Goal: Task Accomplishment & Management: Manage account settings

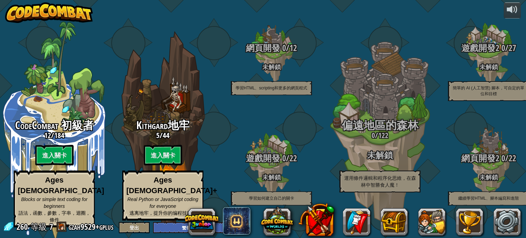
select select "zh-HANT"
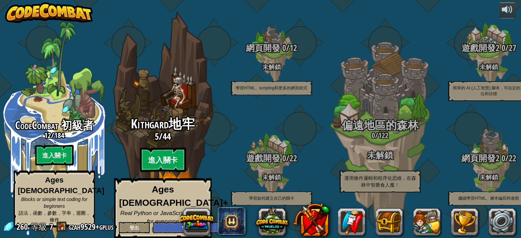
click at [175, 155] on btn "進入關卡" at bounding box center [163, 160] width 46 height 25
select select "zh-HANT"
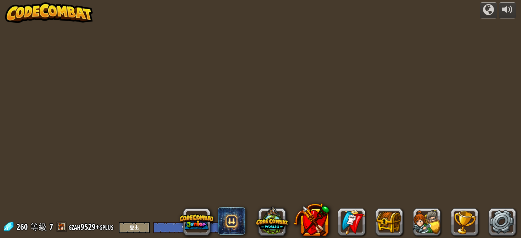
select select "zh-HANT"
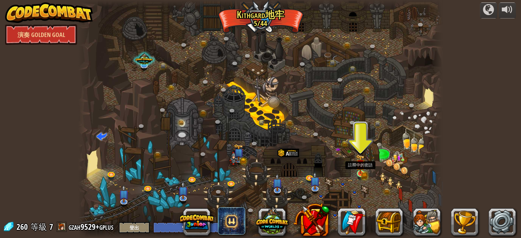
click at [360, 171] on img at bounding box center [360, 164] width 9 height 20
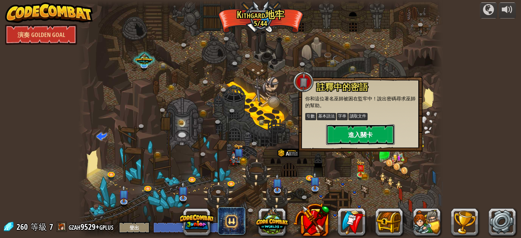
click at [359, 133] on button "進入關卡" at bounding box center [360, 134] width 68 height 21
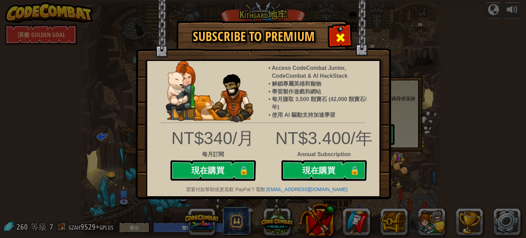
click at [339, 34] on span at bounding box center [340, 37] width 11 height 11
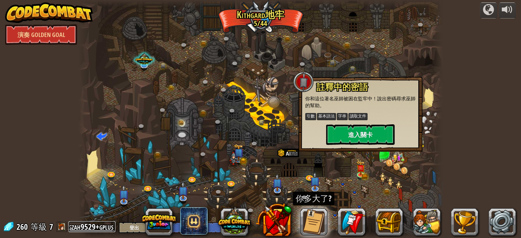
click at [89, 224] on link "gzah9529+gplus" at bounding box center [91, 226] width 47 height 11
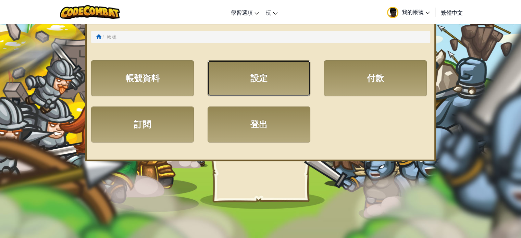
click at [248, 75] on link "設定" at bounding box center [258, 78] width 103 height 36
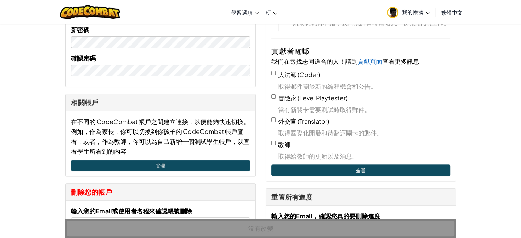
scroll to position [240, 0]
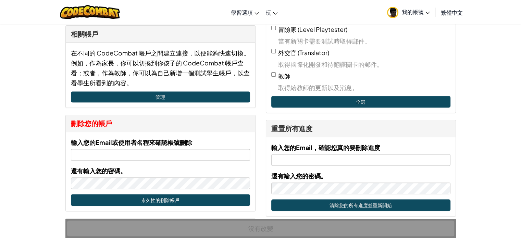
click at [149, 162] on div "輸入您的Email或使用者名程來確認帳號刪除 還有輸入您的密碼。" at bounding box center [160, 163] width 179 height 52
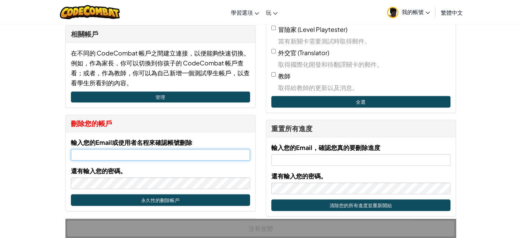
click at [148, 153] on input "輸入您的Email或使用者名程來確認帳號刪除" at bounding box center [160, 155] width 179 height 12
type input "ㄘ"
type input "[EMAIL_ADDRESS][DOMAIN_NAME]"
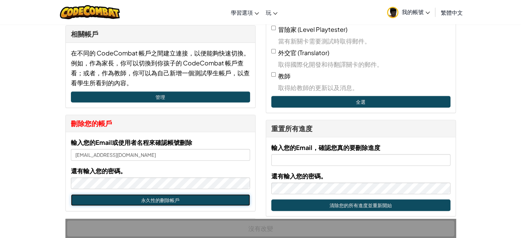
click at [148, 200] on button "永久性的刪除帳戶" at bounding box center [160, 200] width 179 height 12
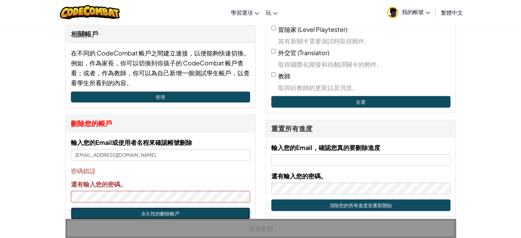
click at [155, 208] on button "永久性的刪除帳戶" at bounding box center [160, 213] width 179 height 12
click at [157, 210] on button "永久性的刪除帳戶" at bounding box center [160, 213] width 179 height 12
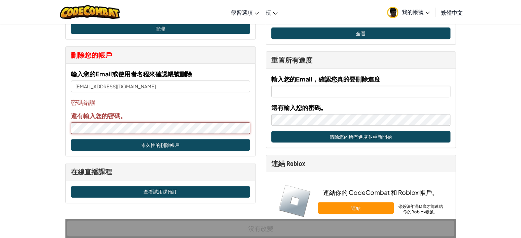
click at [77, 142] on button "永久性的刪除帳戶" at bounding box center [160, 145] width 179 height 12
click at [89, 140] on button "永久性的刪除帳戶" at bounding box center [160, 145] width 179 height 12
click at [135, 146] on button "永久性的刪除帳戶" at bounding box center [160, 145] width 179 height 12
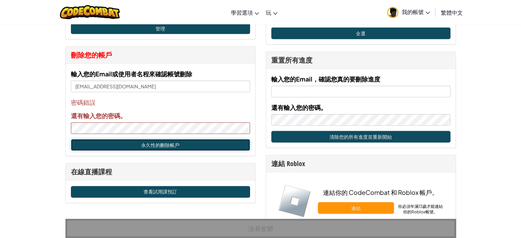
click at [139, 143] on button "永久性的刪除帳戶" at bounding box center [160, 145] width 179 height 12
click at [151, 145] on button "永久性的刪除帳戶" at bounding box center [160, 145] width 179 height 12
click at [157, 144] on button "永久性的刪除帳戶" at bounding box center [160, 145] width 179 height 12
click at [50, 130] on div "帳號 帳號設定 我 使用者名稱 gzah9529+gplus 郵件 ( 尚未驗證。 重新寄出電子郵件 已寄出電子郵件! 請查看您的信箱。 ) [EMAIL_A…" at bounding box center [260, 171] width 521 height 911
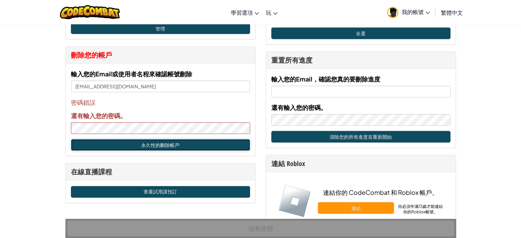
click at [162, 142] on button "永久性的刪除帳戶" at bounding box center [160, 145] width 179 height 12
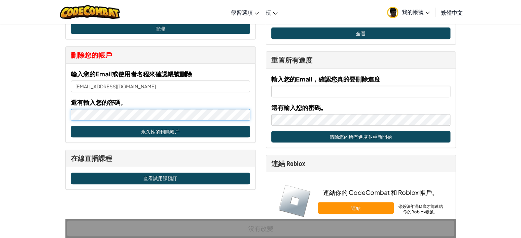
click at [41, 114] on div "帳號 帳號設定 我 使用者名稱 gzah9529+gplus 郵件 ( 尚未驗證。 重新寄出電子郵件 已寄出電子郵件! 請查看您的信箱。 ) [EMAIL_A…" at bounding box center [260, 171] width 521 height 911
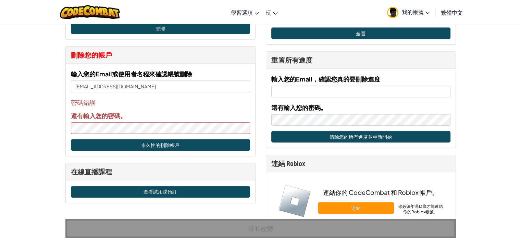
click at [405, 9] on span "我的帳號" at bounding box center [416, 11] width 28 height 7
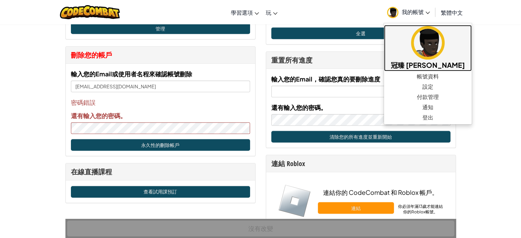
click at [415, 71] on link "冠臻 [PERSON_NAME]" at bounding box center [428, 48] width 88 height 46
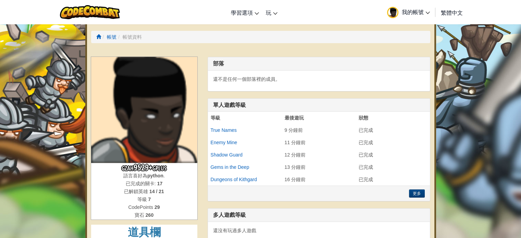
click at [408, 16] on link "我的帳號" at bounding box center [408, 12] width 50 height 22
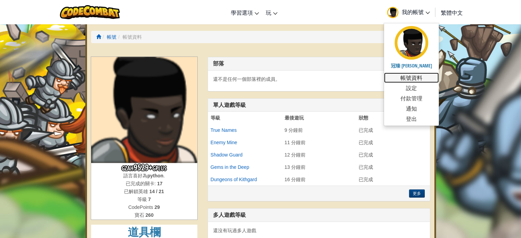
click at [419, 78] on link "帳號資料" at bounding box center [411, 78] width 55 height 10
click at [414, 77] on link "帳號資料" at bounding box center [411, 78] width 55 height 10
click at [413, 81] on link "帳號資料" at bounding box center [411, 78] width 55 height 10
click at [413, 86] on link "設定" at bounding box center [411, 88] width 55 height 10
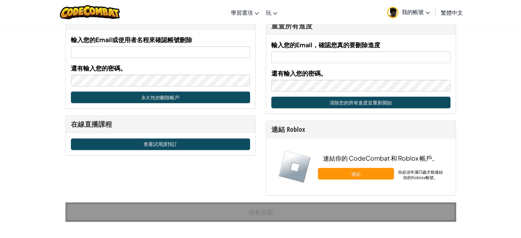
scroll to position [377, 0]
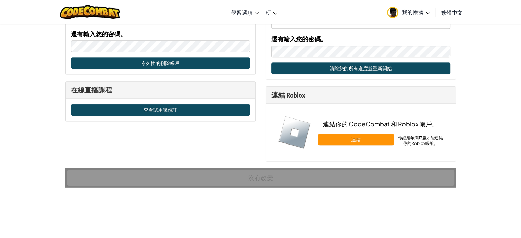
click at [401, 13] on link "我的帳號" at bounding box center [408, 12] width 50 height 22
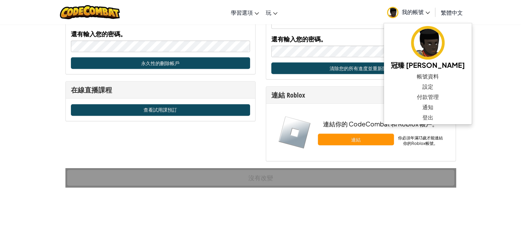
scroll to position [240, 0]
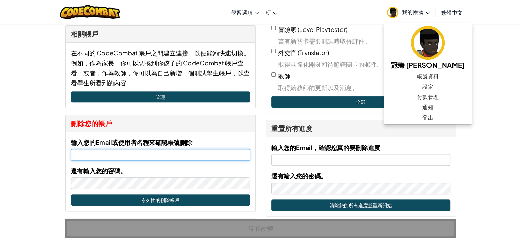
click at [134, 157] on input "輸入您的Email或使用者名程來確認帳號刪除" at bounding box center [160, 155] width 179 height 12
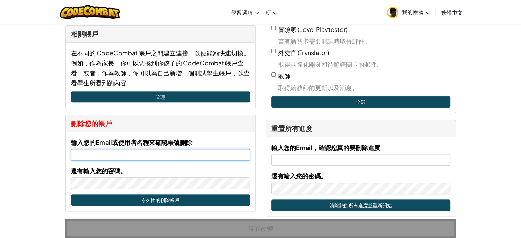
type input "[EMAIL_ADDRESS][DOMAIN_NAME]"
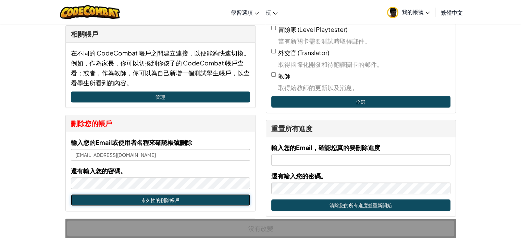
click at [141, 197] on button "永久性的刪除帳戶" at bounding box center [160, 200] width 179 height 12
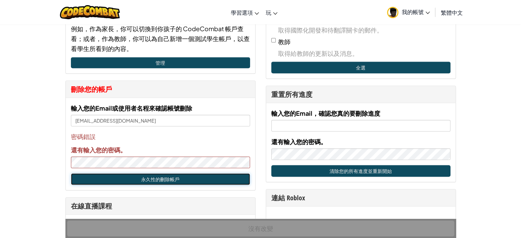
scroll to position [308, 0]
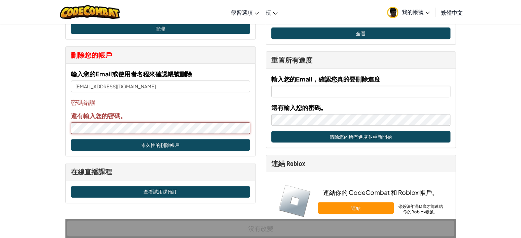
click at [52, 124] on div "帳號 帳號設定 我 使用者名稱 gzah9529+gplus 郵件 ( 尚未驗證。 重新寄出電子郵件 已寄出電子郵件! 請查看您的信箱。 ) [EMAIL_A…" at bounding box center [260, 171] width 521 height 911
click at [120, 143] on button "永久性的刪除帳戶" at bounding box center [160, 145] width 179 height 12
click at [39, 125] on div "帳號 帳號設定 我 使用者名稱 gzah9529+gplus 郵件 ( 尚未驗證。 重新寄出電子郵件 已寄出電子郵件! 請查看您的信箱。 ) [EMAIL_A…" at bounding box center [260, 171] width 521 height 911
click at [148, 139] on button "永久性的刪除帳戶" at bounding box center [160, 145] width 179 height 12
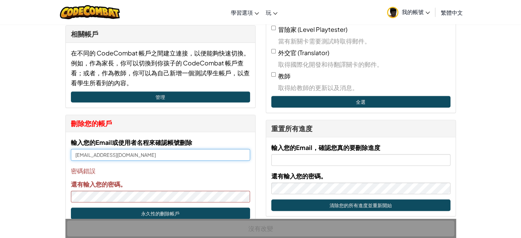
drag, startPoint x: 139, startPoint y: 155, endPoint x: 50, endPoint y: 151, distance: 89.1
click at [51, 151] on div "帳號 帳號設定 我 使用者名稱 gzah9529+gplus 郵件 ( 尚未驗證。 重新寄出電子郵件 已寄出電子郵件! 請查看您的信箱。 ) [EMAIL_A…" at bounding box center [260, 239] width 521 height 911
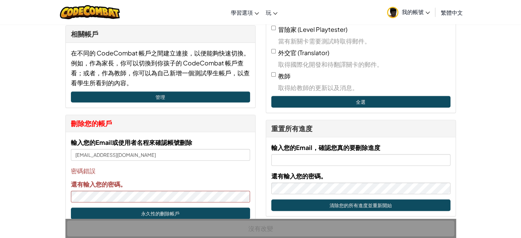
click at [407, 16] on link "我的帳號" at bounding box center [408, 12] width 50 height 22
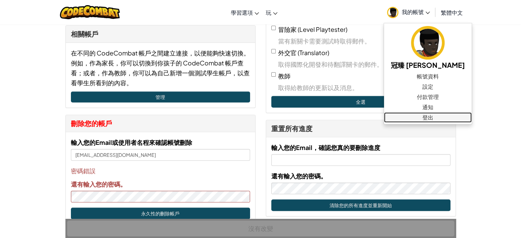
click at [415, 116] on link "登出" at bounding box center [428, 117] width 88 height 10
